Goal: Navigation & Orientation: Find specific page/section

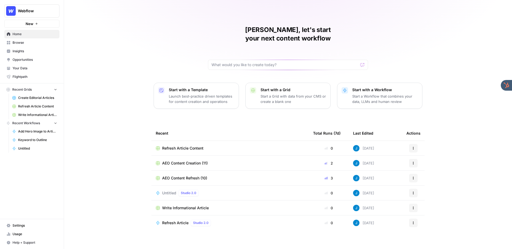
click at [31, 50] on span "Insights" at bounding box center [35, 51] width 45 height 5
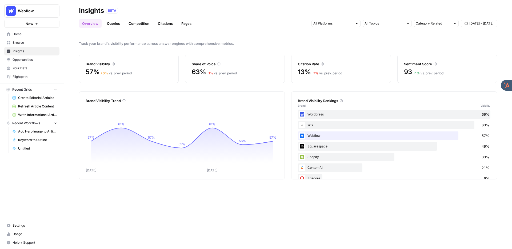
click at [116, 24] on link "Queries" at bounding box center [113, 23] width 19 height 9
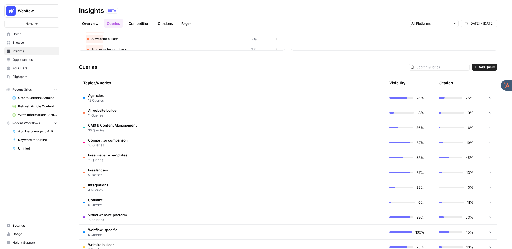
click at [137, 130] on td "CMS & Content Management 36 Queries" at bounding box center [206, 127] width 255 height 15
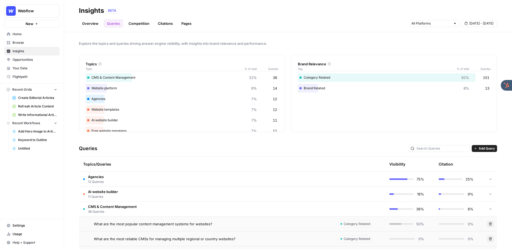
click at [166, 24] on link "Citations" at bounding box center [165, 23] width 21 height 9
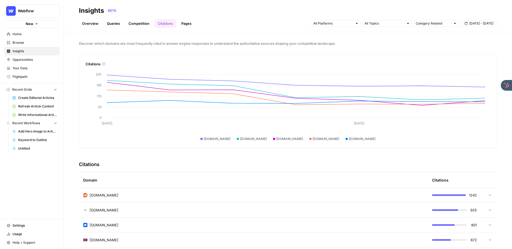
click at [227, 15] on div "Overview Queries Competition Citations Pages Category Related [DATE] - [DATE]" at bounding box center [288, 21] width 418 height 13
click at [31, 58] on span "Opportunities" at bounding box center [35, 59] width 45 height 5
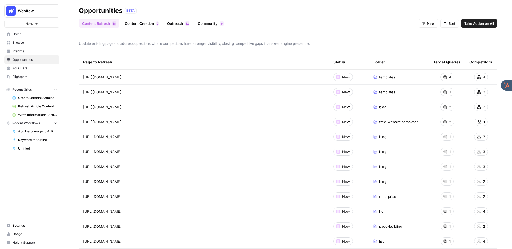
click at [471, 23] on span "Take Action on All" at bounding box center [479, 23] width 30 height 5
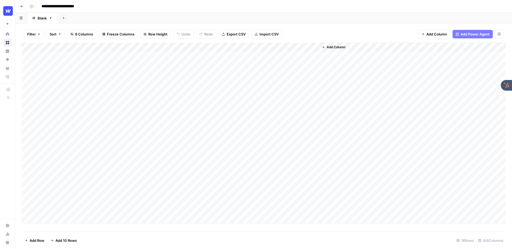
click at [199, 55] on div "Add Column" at bounding box center [264, 133] width 484 height 181
click at [198, 65] on div "Add Column" at bounding box center [264, 133] width 484 height 181
click at [264, 11] on header "**********" at bounding box center [263, 6] width 497 height 13
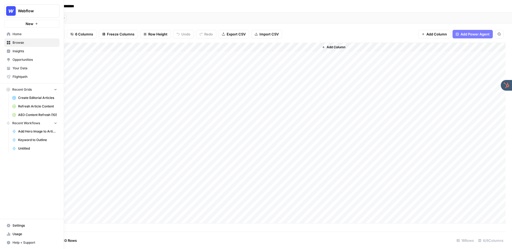
click at [27, 35] on span "Home" at bounding box center [35, 34] width 45 height 5
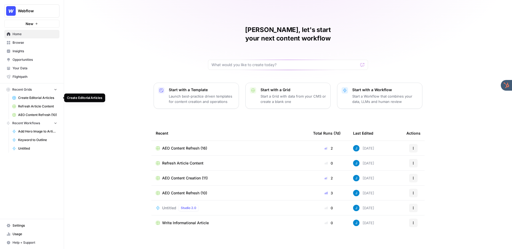
click at [42, 97] on span "Create Editorial Articles" at bounding box center [37, 97] width 39 height 5
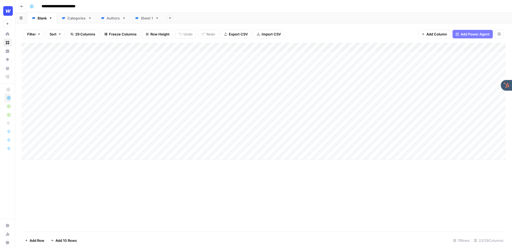
click at [248, 47] on div "Add Column" at bounding box center [264, 101] width 484 height 117
click at [215, 99] on span "Edit Workflow" at bounding box center [221, 99] width 47 height 5
click at [409, 73] on div "Add Column" at bounding box center [264, 101] width 484 height 117
click at [314, 74] on div "Add Column" at bounding box center [264, 101] width 484 height 117
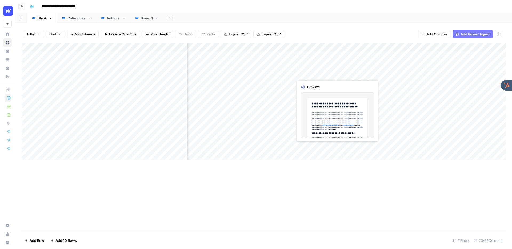
click at [314, 74] on div "Add Column" at bounding box center [264, 101] width 484 height 117
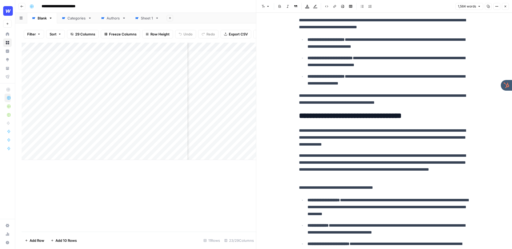
scroll to position [366, 0]
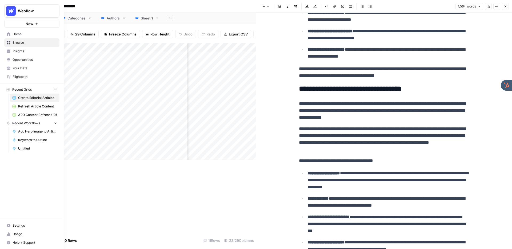
click at [16, 69] on span "Your Data" at bounding box center [35, 68] width 45 height 5
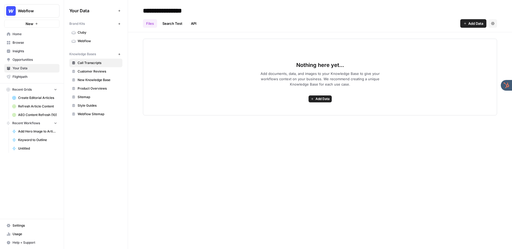
click at [92, 38] on link "Webflow" at bounding box center [95, 41] width 53 height 9
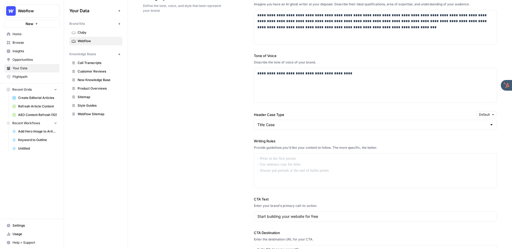
scroll to position [288, 0]
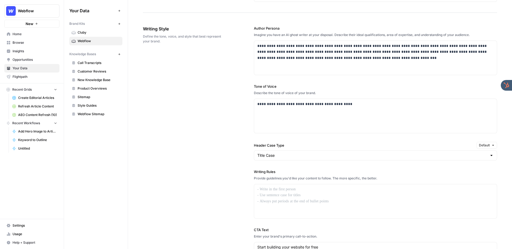
click at [27, 40] on span "Browse" at bounding box center [35, 42] width 45 height 5
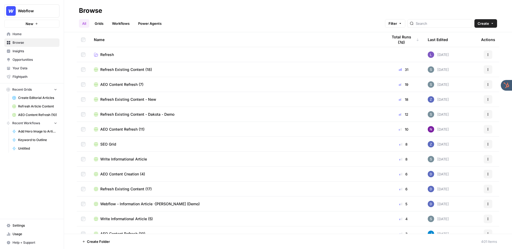
click at [26, 67] on span "Your Data" at bounding box center [35, 68] width 45 height 5
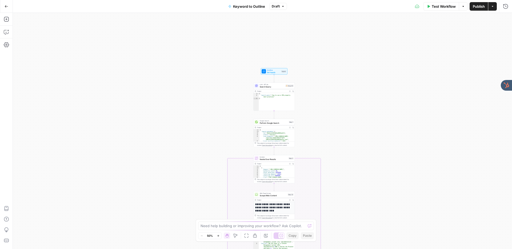
click at [234, 95] on div "true false Workflow Set Inputs Inputs LLM · GPT-4o Search Query Step 40 Output …" at bounding box center [262, 131] width 499 height 236
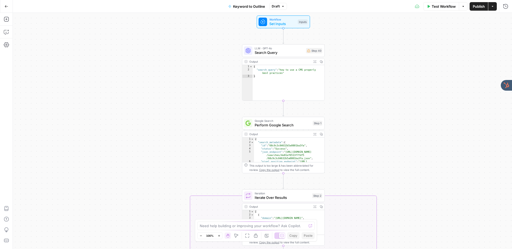
drag, startPoint x: 236, startPoint y: 113, endPoint x: 207, endPoint y: 86, distance: 38.9
click at [206, 89] on div "true false Workflow Set Inputs Inputs LLM · GPT-4o Search Query Step 40 Output …" at bounding box center [262, 131] width 499 height 236
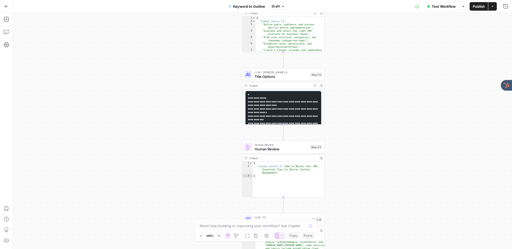
scroll to position [26, 0]
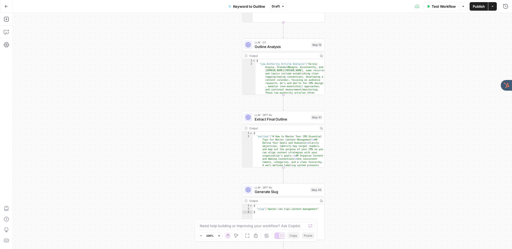
click at [3, 7] on button "Go Back" at bounding box center [7, 7] width 10 height 10
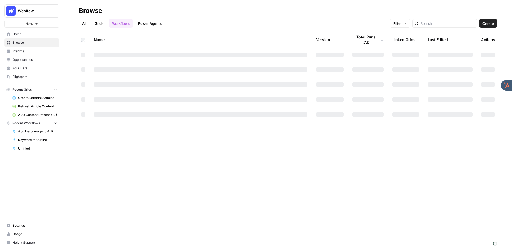
click at [31, 51] on span "Insights" at bounding box center [35, 51] width 45 height 5
